Goal: Task Accomplishment & Management: Use online tool/utility

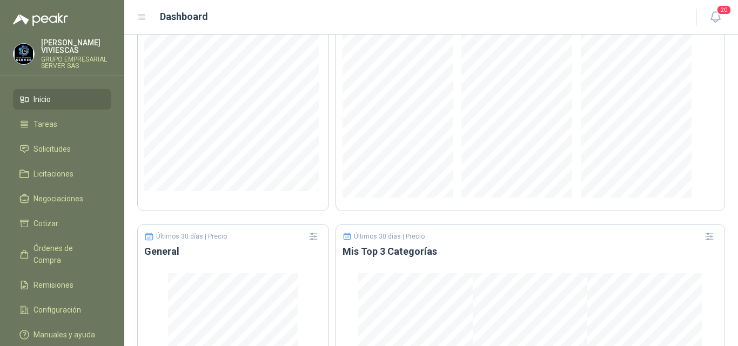
scroll to position [702, 0]
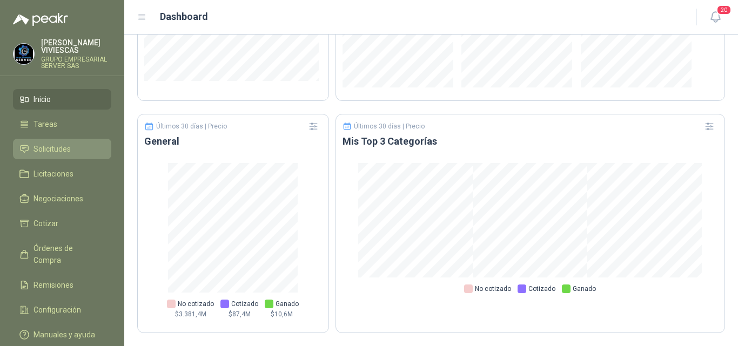
click at [62, 145] on span "Solicitudes" at bounding box center [51, 149] width 37 height 12
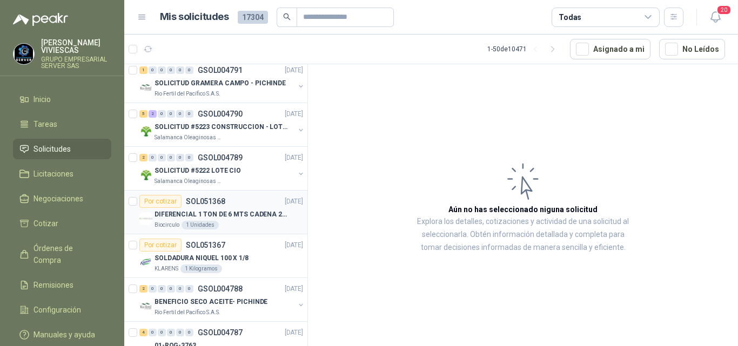
scroll to position [1134, 0]
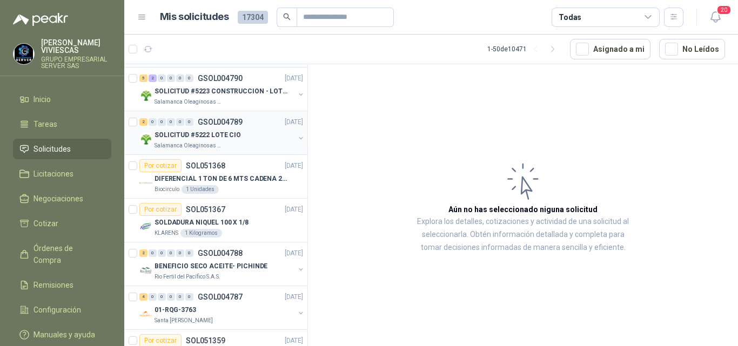
click at [209, 134] on p "SOLICITUD #5222 LOTE CIO" at bounding box center [197, 135] width 86 height 10
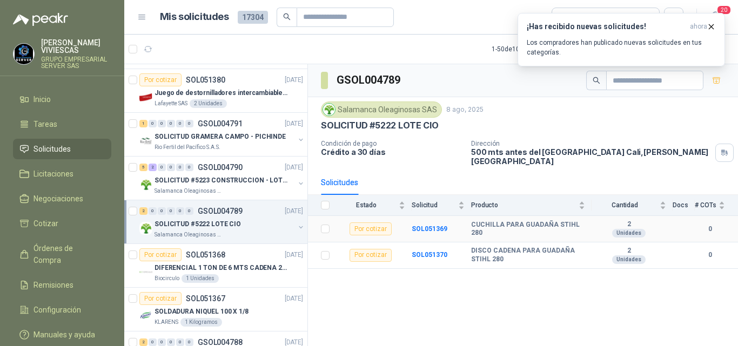
scroll to position [1188, 0]
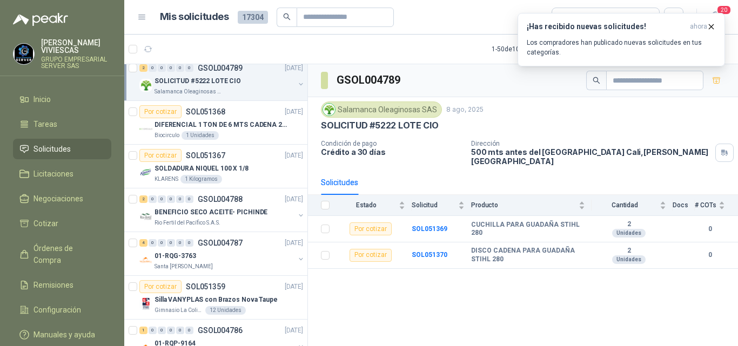
click at [564, 114] on div "Salamanca Oleaginosas SAS [DATE]" at bounding box center [523, 110] width 404 height 16
click at [710, 24] on icon "button" at bounding box center [710, 26] width 9 height 9
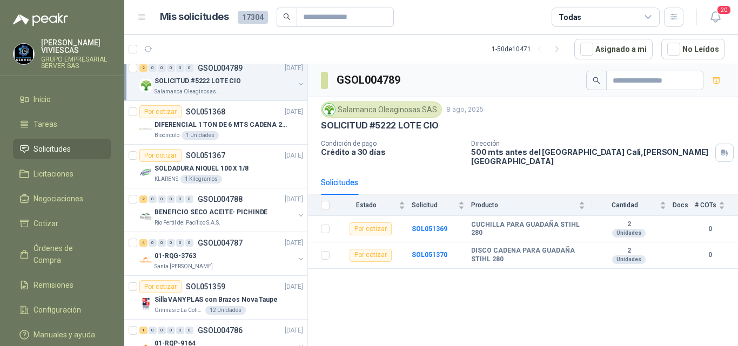
scroll to position [1458, 0]
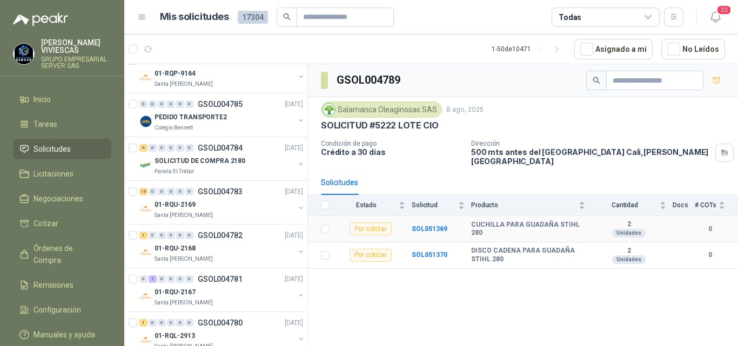
click at [374, 222] on div "Por cotizar" at bounding box center [370, 228] width 42 height 13
click at [378, 222] on div "Por cotizar" at bounding box center [370, 228] width 42 height 13
click at [427, 225] on b "SOL051369" at bounding box center [430, 229] width 36 height 8
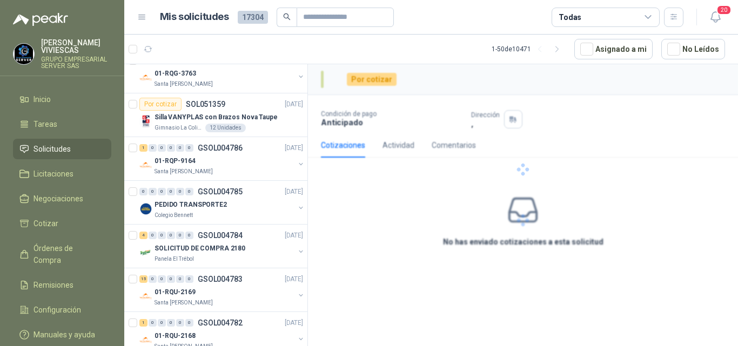
click at [523, 217] on div at bounding box center [523, 169] width 430 height 211
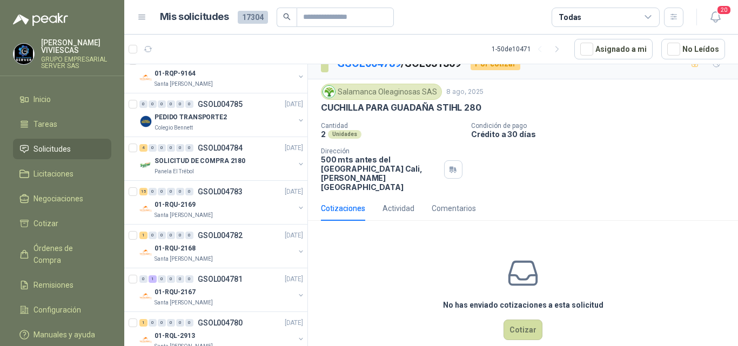
scroll to position [24, 0]
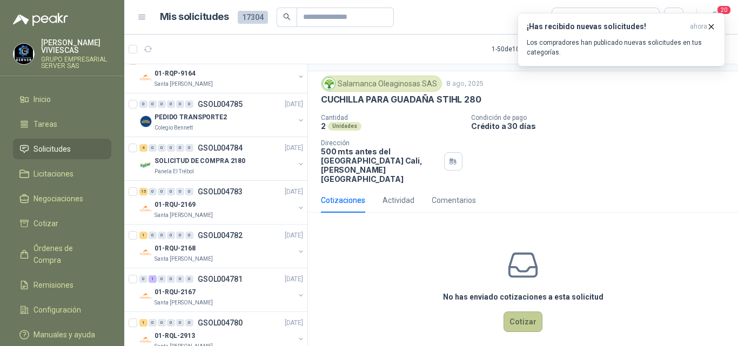
click at [519, 312] on button "Cotizar" at bounding box center [522, 322] width 39 height 21
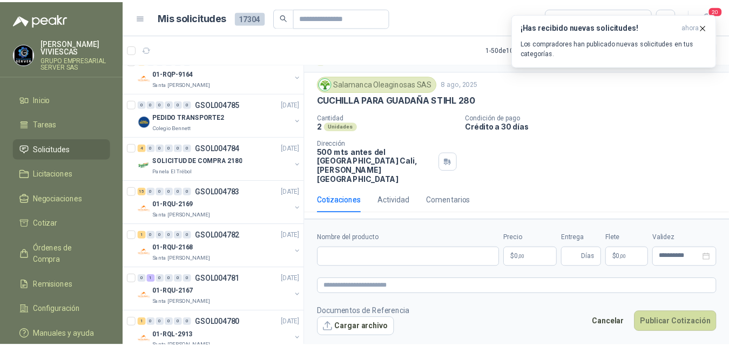
scroll to position [17, 0]
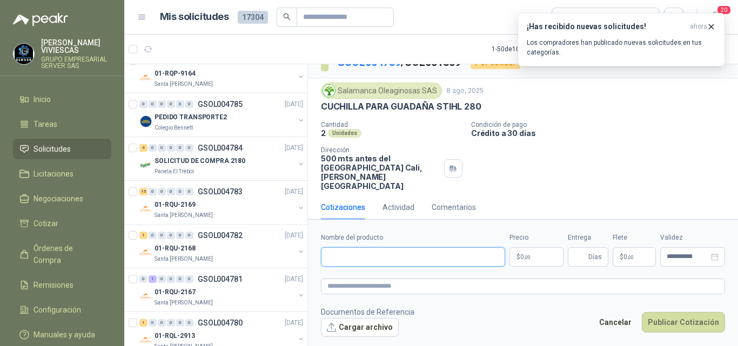
click at [365, 256] on input "Nombre del producto" at bounding box center [413, 256] width 184 height 19
type input "**********"
click at [542, 255] on body "[PERSON_NAME] GRUPO EMPRESARIAL SERVER SAS Inicio Tareas Solicitudes Licitacion…" at bounding box center [369, 173] width 738 height 346
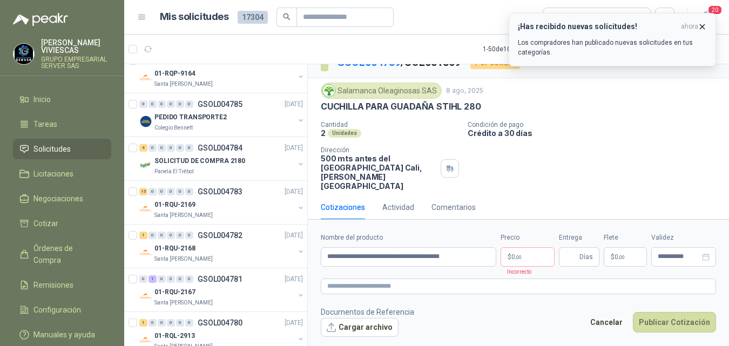
click at [703, 26] on icon "button" at bounding box center [702, 26] width 9 height 9
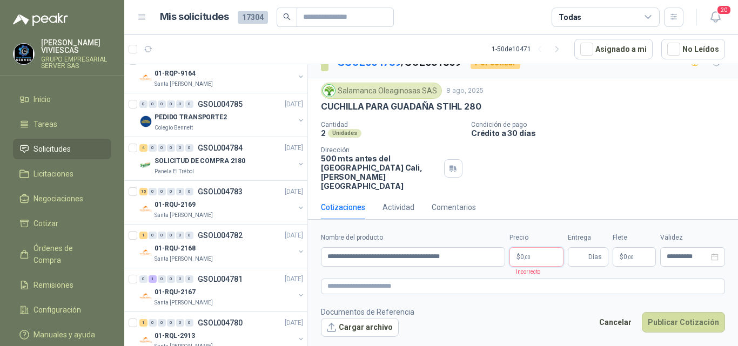
click at [529, 256] on span ",00" at bounding box center [527, 257] width 6 height 6
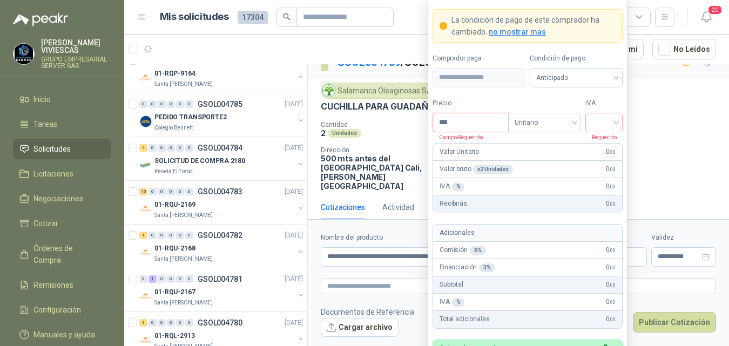
click at [458, 122] on input "***" at bounding box center [470, 122] width 75 height 18
type input "********"
click at [606, 123] on input "search" at bounding box center [604, 121] width 24 height 16
click at [598, 164] on div "5%" at bounding box center [604, 163] width 20 height 12
click at [561, 77] on span "Anticipado" at bounding box center [576, 78] width 80 height 16
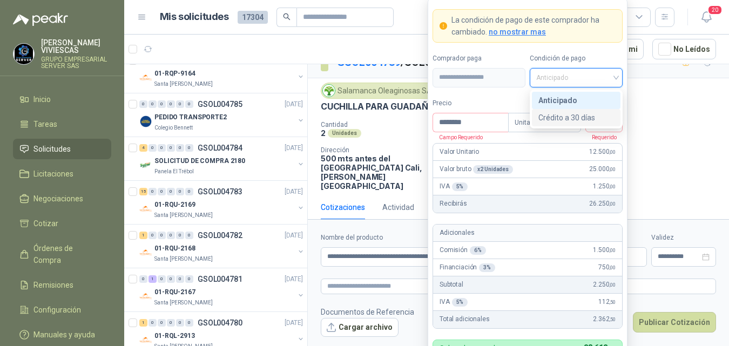
click at [572, 117] on div "Crédito a 30 días" at bounding box center [576, 118] width 76 height 12
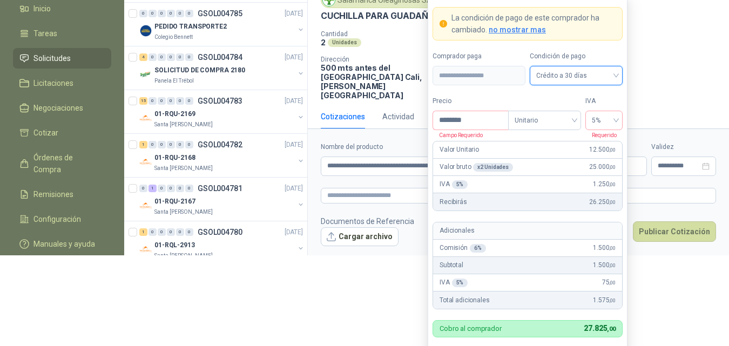
scroll to position [123, 0]
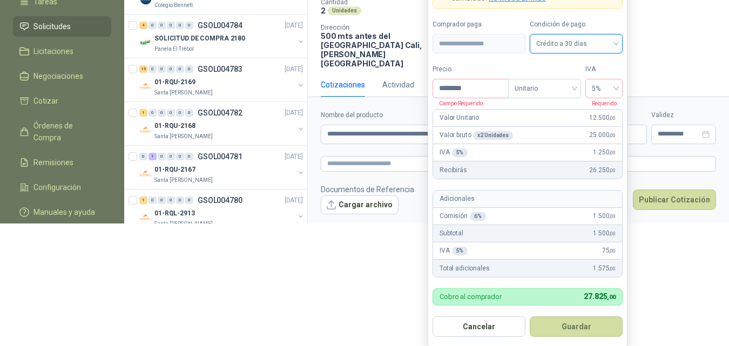
click at [586, 325] on button "Guardar" at bounding box center [576, 326] width 93 height 21
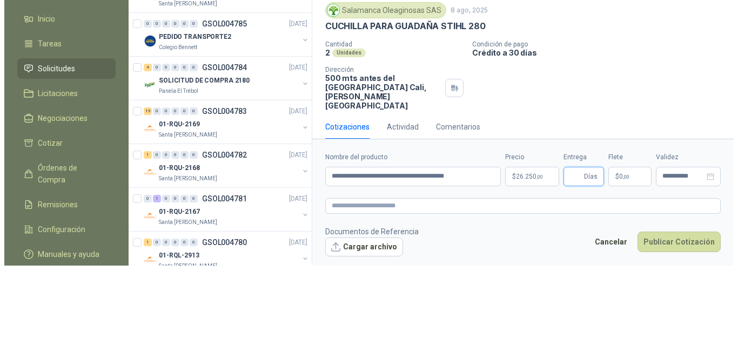
scroll to position [0, 0]
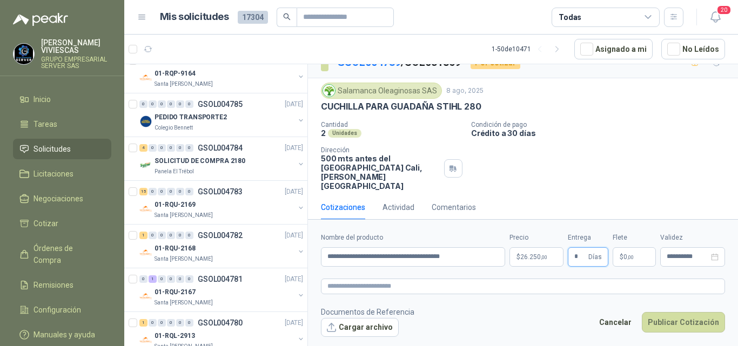
type input "*"
click at [623, 257] on span "0 ,00" at bounding box center [628, 257] width 10 height 6
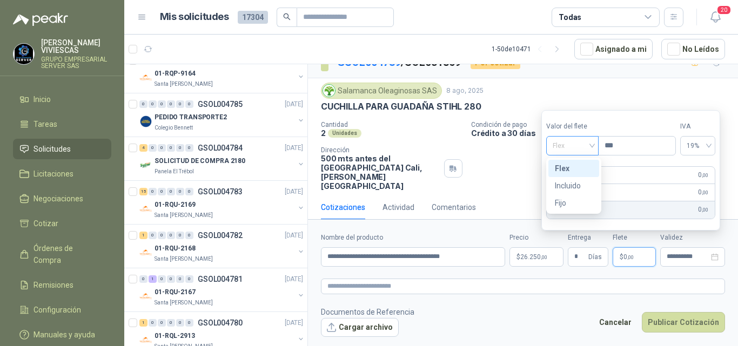
click at [562, 145] on span "Flex" at bounding box center [571, 146] width 39 height 16
click at [566, 184] on div "Incluido" at bounding box center [574, 186] width 38 height 12
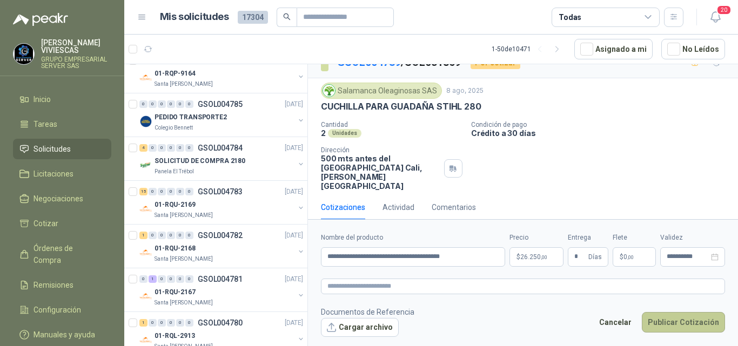
click at [680, 318] on button "Publicar Cotización" at bounding box center [683, 322] width 83 height 21
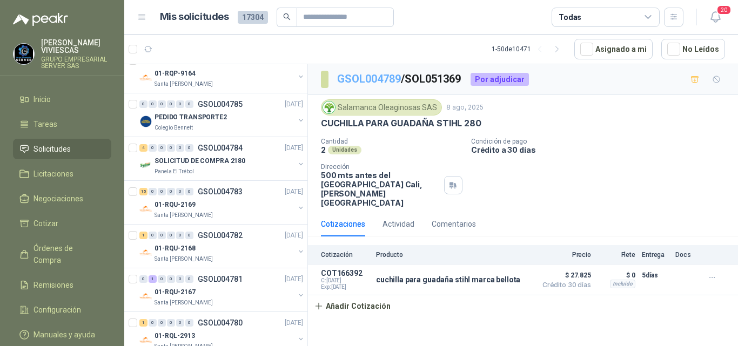
click at [393, 77] on link "GSOL004789" at bounding box center [369, 78] width 64 height 13
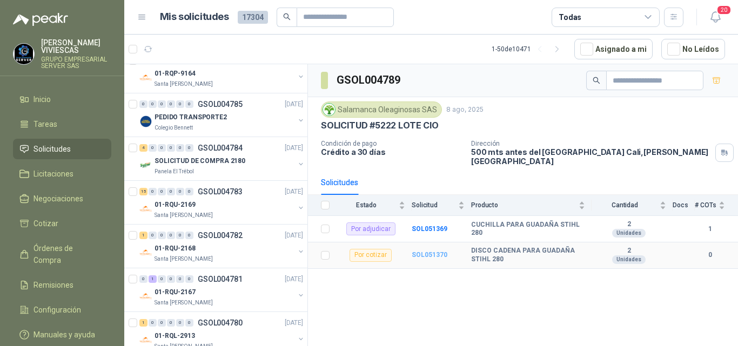
click at [433, 251] on b "SOL051370" at bounding box center [430, 255] width 36 height 8
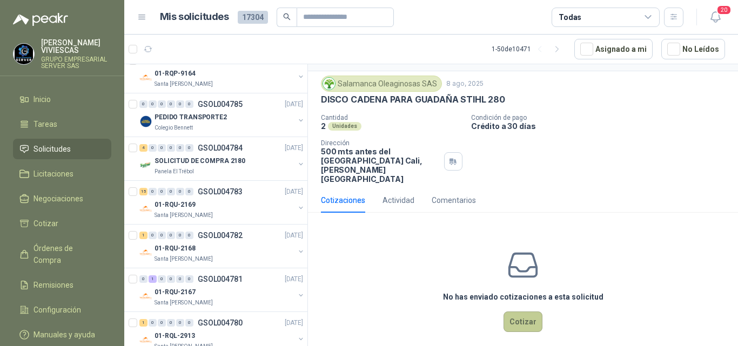
click at [527, 312] on button "Cotizar" at bounding box center [522, 322] width 39 height 21
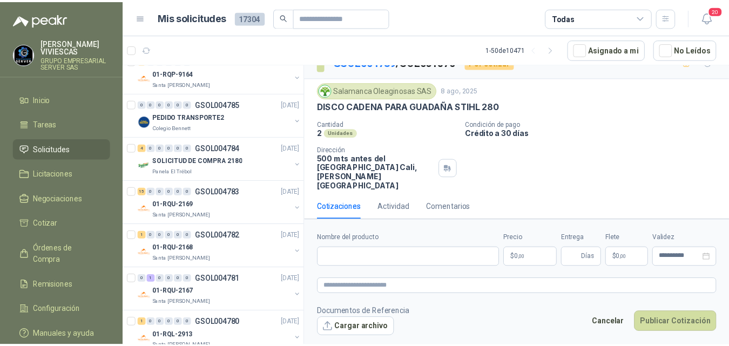
scroll to position [17, 0]
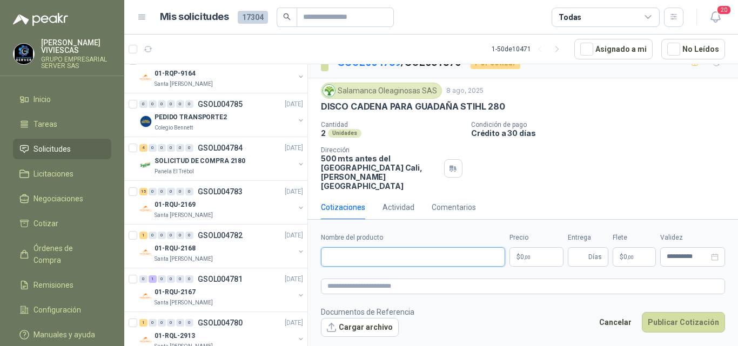
click at [348, 258] on input "Nombre del producto" at bounding box center [413, 256] width 184 height 19
type input "**********"
click at [532, 257] on body "[PERSON_NAME] GRUPO EMPRESARIAL SERVER SAS Inicio Tareas Solicitudes Licitacion…" at bounding box center [369, 173] width 738 height 346
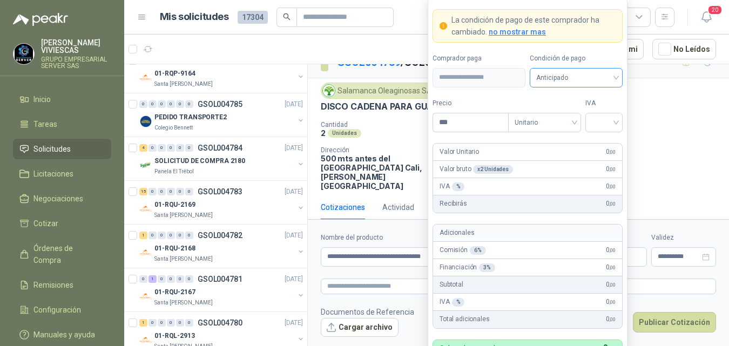
click at [561, 74] on span "Anticipado" at bounding box center [576, 78] width 80 height 16
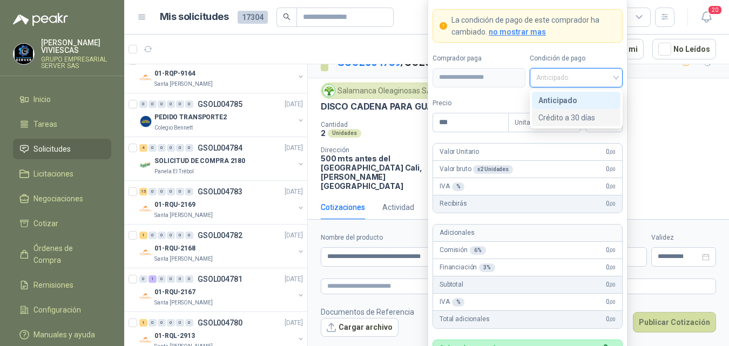
click at [574, 118] on div "Crédito a 30 días" at bounding box center [576, 118] width 76 height 12
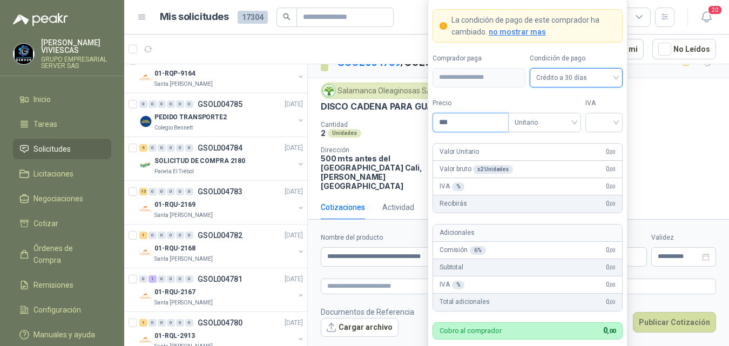
click at [460, 124] on input "***" at bounding box center [470, 122] width 75 height 18
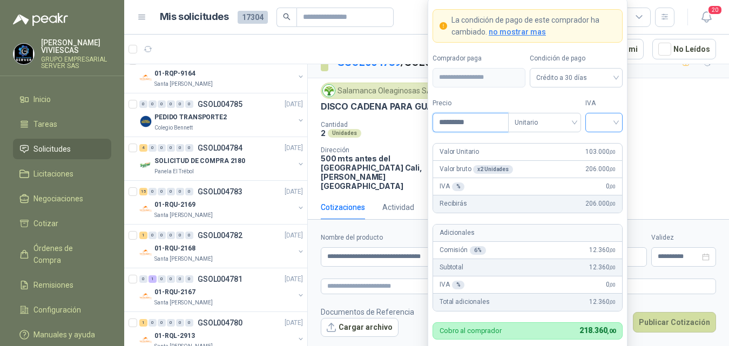
type input "*********"
click at [601, 120] on input "search" at bounding box center [604, 121] width 24 height 16
click at [598, 143] on div "19%" at bounding box center [604, 145] width 20 height 12
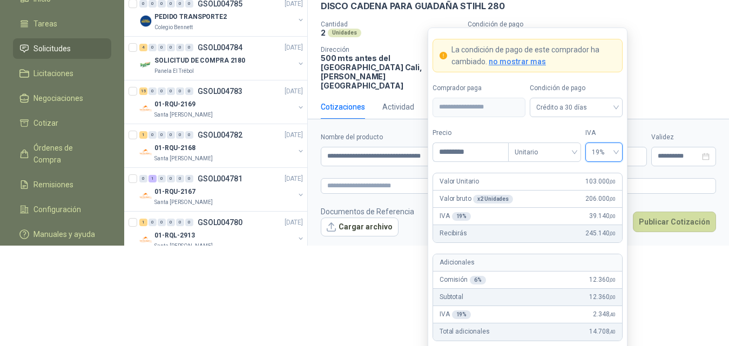
scroll to position [137, 0]
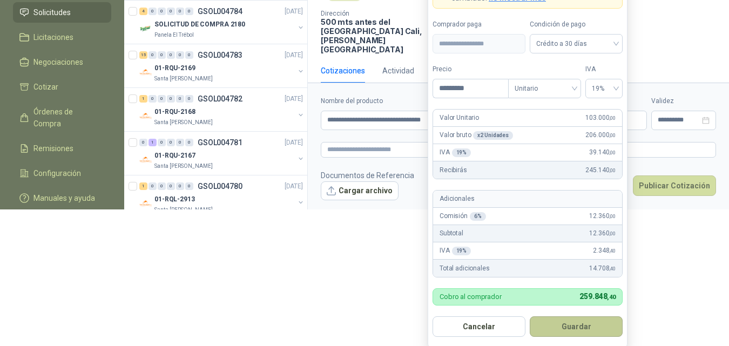
click at [578, 327] on button "Guardar" at bounding box center [576, 326] width 93 height 21
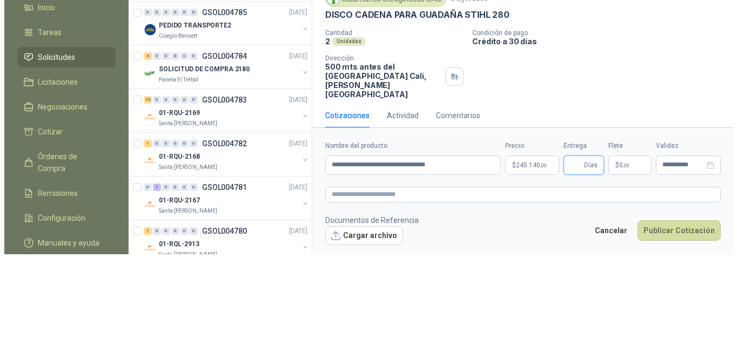
scroll to position [0, 0]
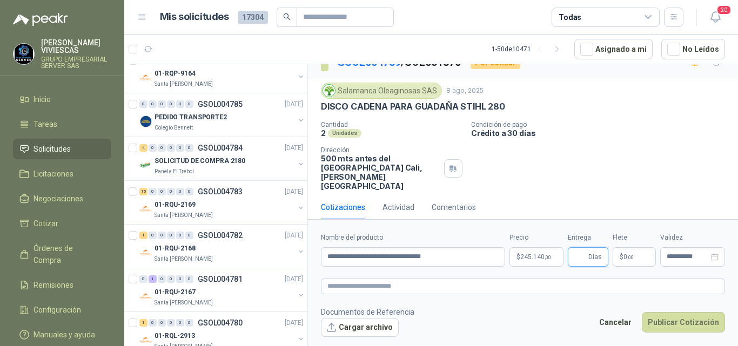
click at [574, 255] on input "Entrega" at bounding box center [580, 257] width 12 height 18
type input "*"
click at [623, 258] on span "0 ,00" at bounding box center [628, 257] width 10 height 6
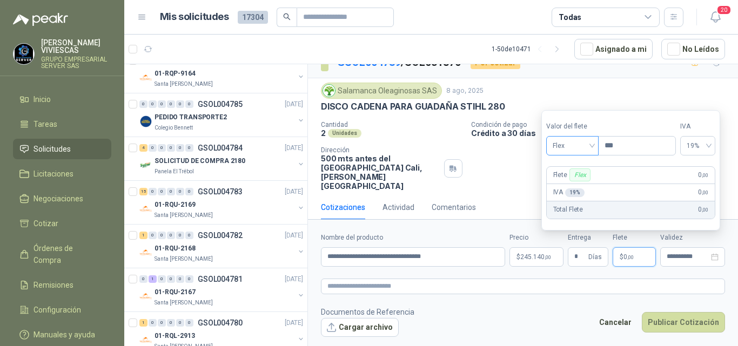
click at [563, 146] on span "Flex" at bounding box center [571, 146] width 39 height 16
click at [574, 184] on div "Incluido" at bounding box center [574, 186] width 38 height 12
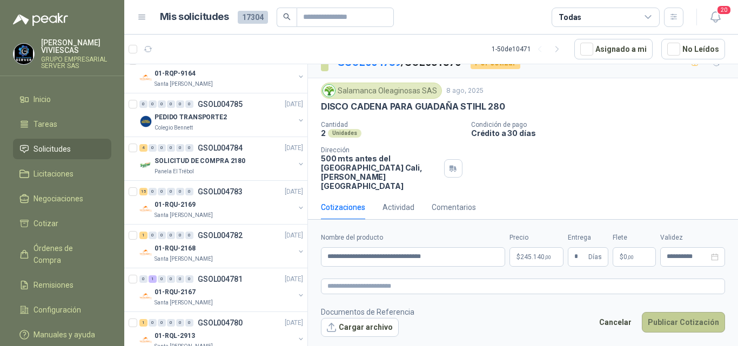
click at [674, 320] on button "Publicar Cotización" at bounding box center [683, 322] width 83 height 21
